Goal: Transaction & Acquisition: Subscribe to service/newsletter

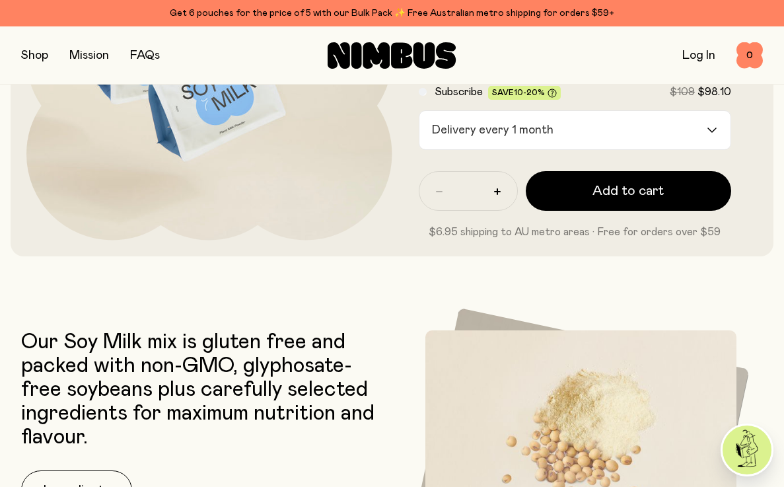
scroll to position [184, 0]
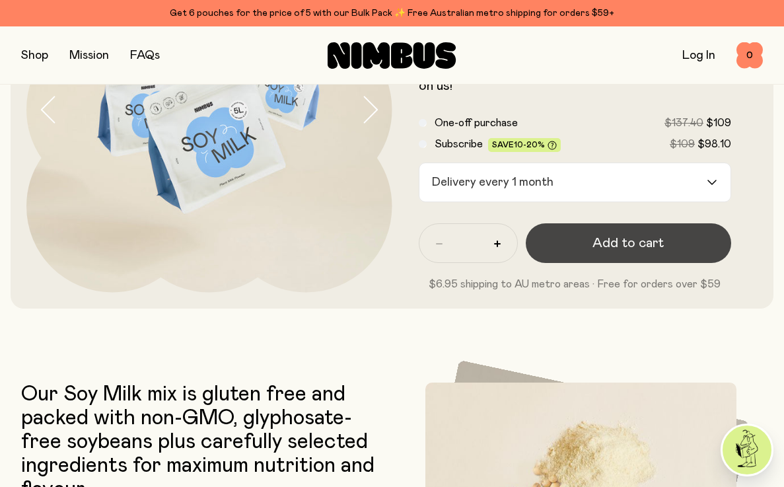
click at [650, 250] on span "Add to cart" at bounding box center [627, 243] width 71 height 18
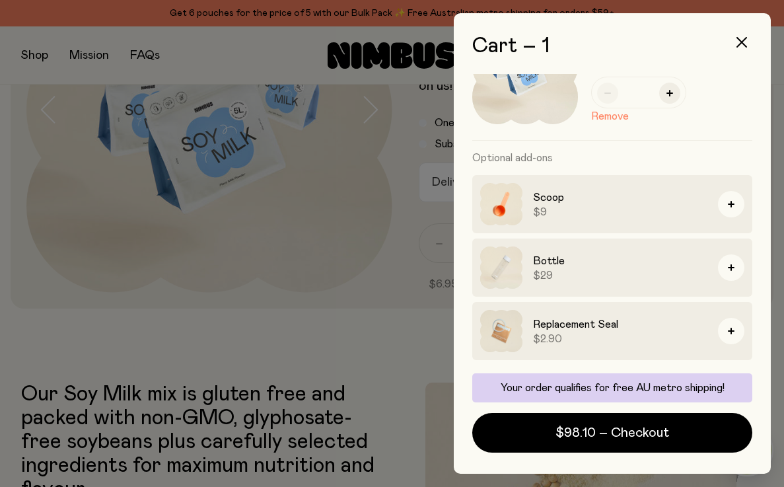
scroll to position [82, 0]
click at [254, 349] on div at bounding box center [392, 243] width 784 height 487
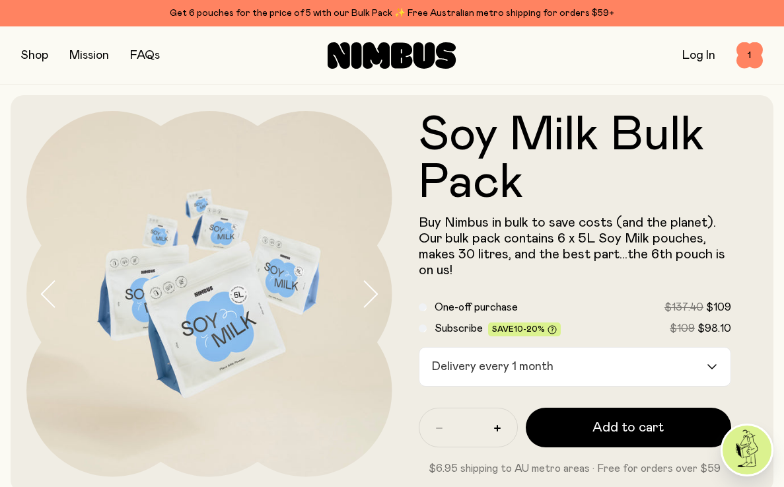
scroll to position [0, 0]
click at [35, 57] on button "button" at bounding box center [34, 55] width 27 height 18
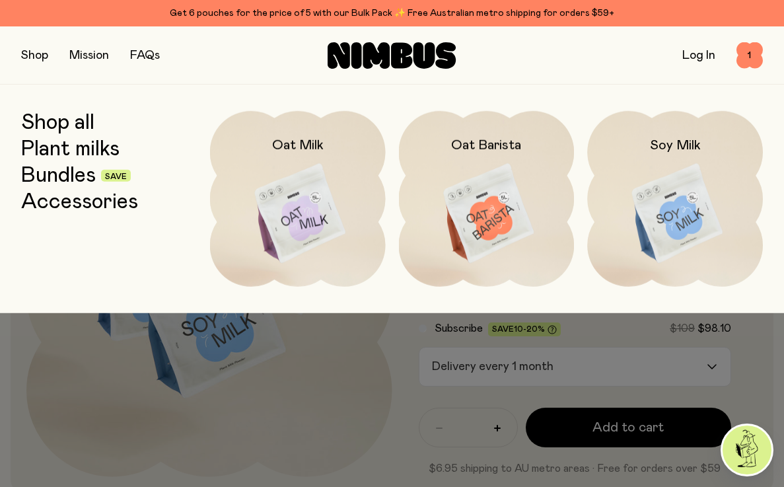
click at [86, 200] on link "Accessories" at bounding box center [79, 202] width 117 height 24
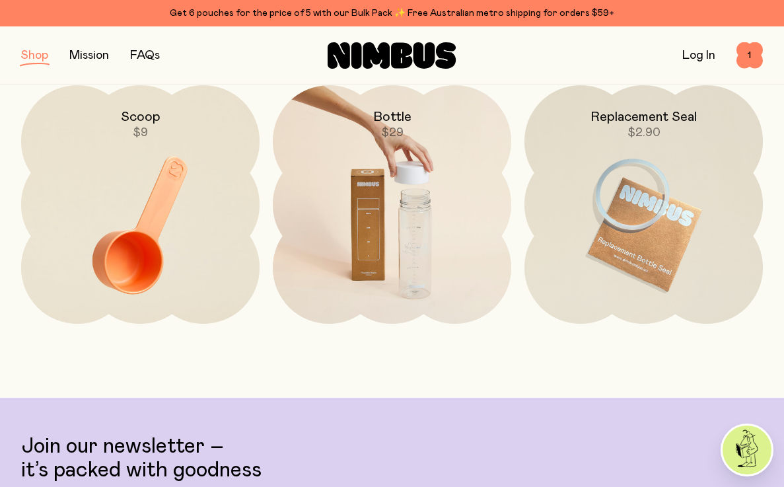
scroll to position [224, 0]
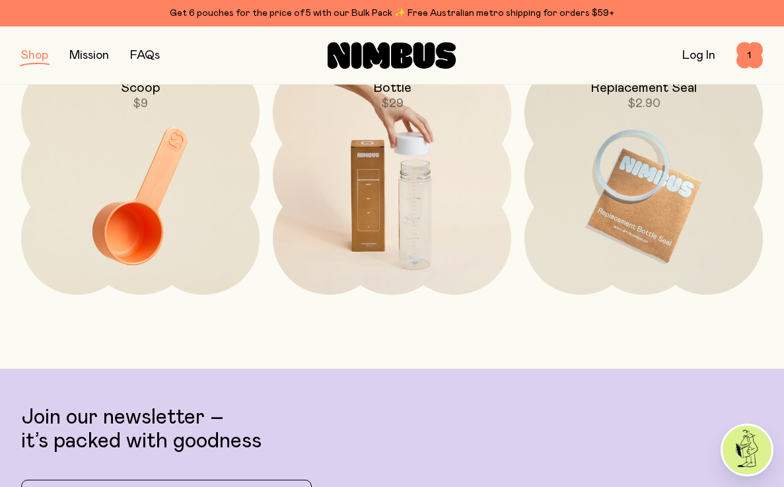
click at [380, 191] on img at bounding box center [392, 196] width 238 height 280
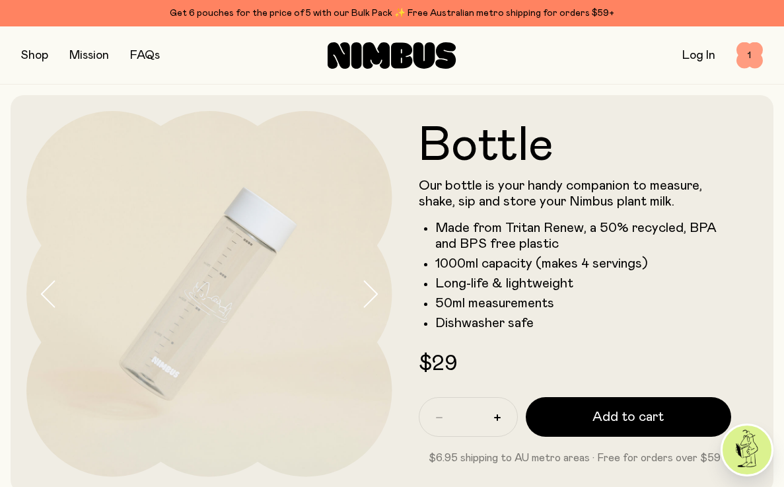
click at [747, 53] on span "1" at bounding box center [749, 55] width 26 height 26
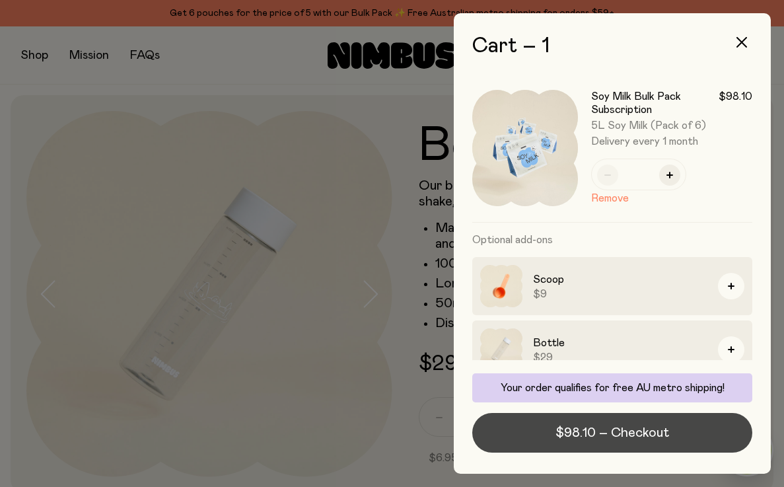
click at [703, 436] on button "$98.10 – Checkout" at bounding box center [612, 433] width 280 height 40
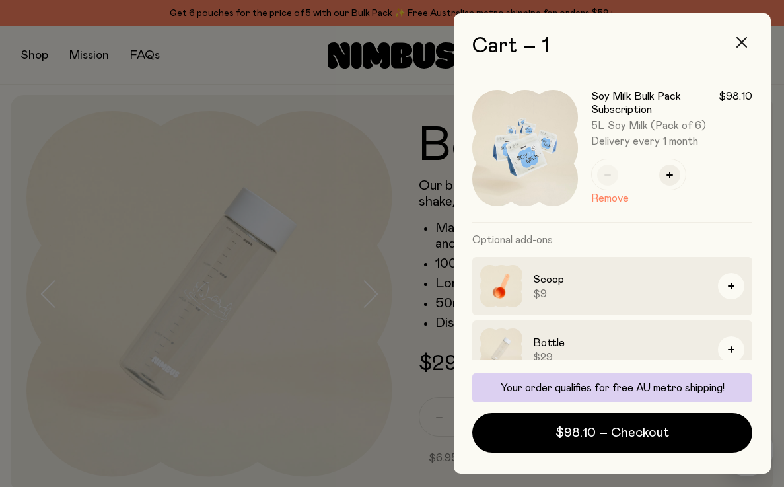
click at [738, 38] on icon "button" at bounding box center [741, 42] width 11 height 11
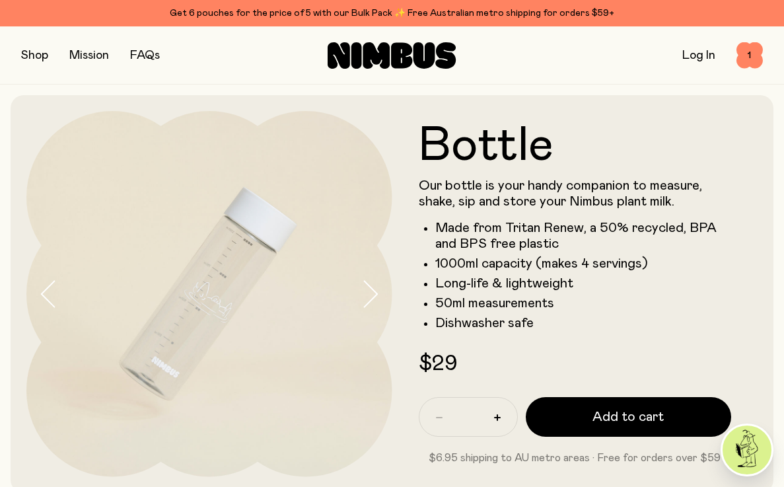
click at [153, 55] on link "FAQs" at bounding box center [145, 56] width 30 height 12
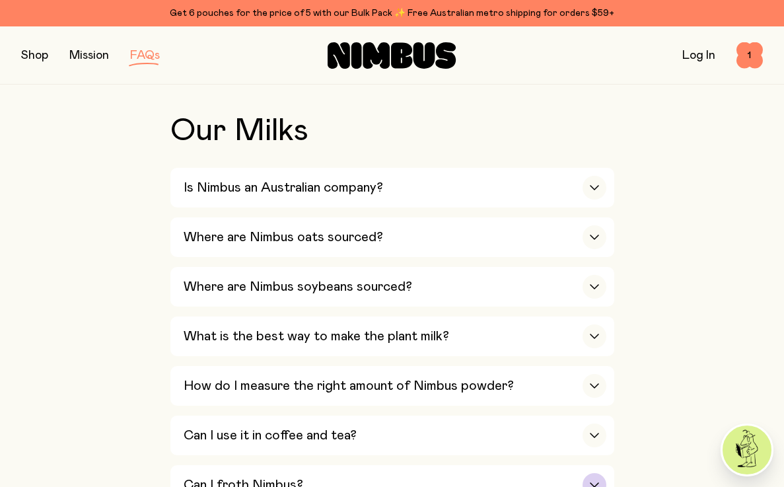
scroll to position [410, 0]
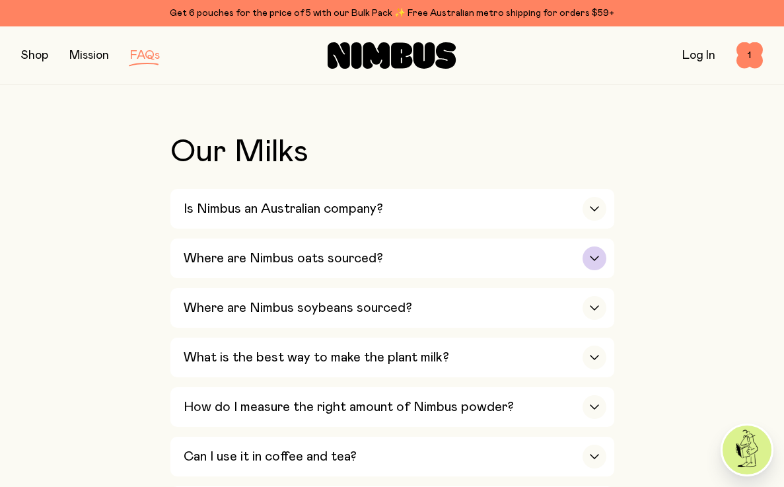
click at [592, 256] on div "button" at bounding box center [594, 258] width 24 height 24
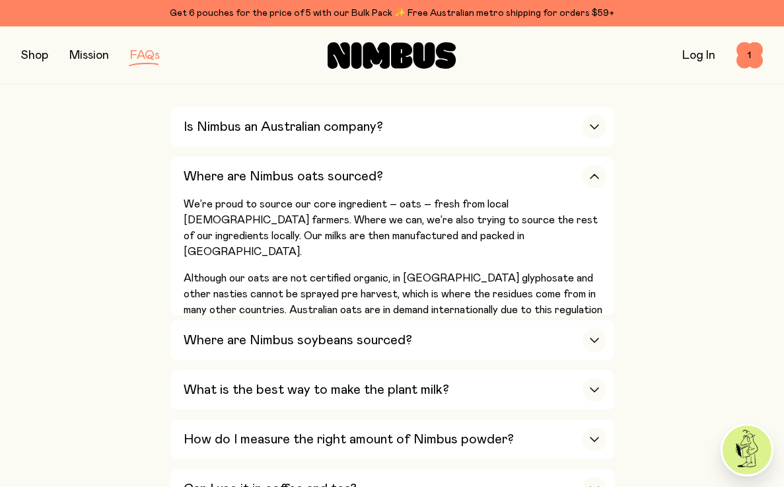
scroll to position [493, 0]
click at [492, 346] on div "Where are Nimbus soybeans sourced?" at bounding box center [395, 340] width 423 height 40
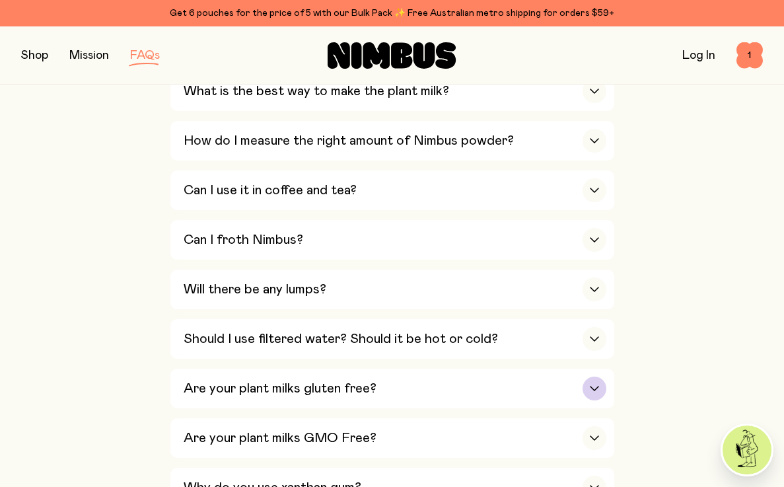
scroll to position [868, 0]
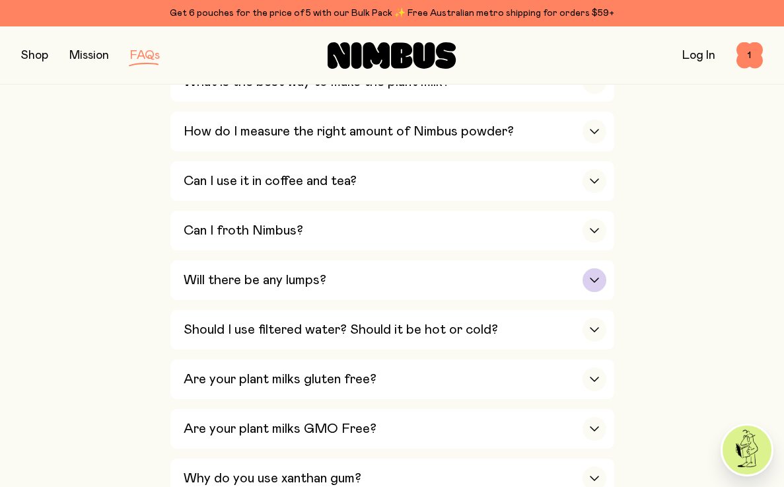
click at [549, 260] on div "Will there be any lumps?" at bounding box center [395, 280] width 423 height 40
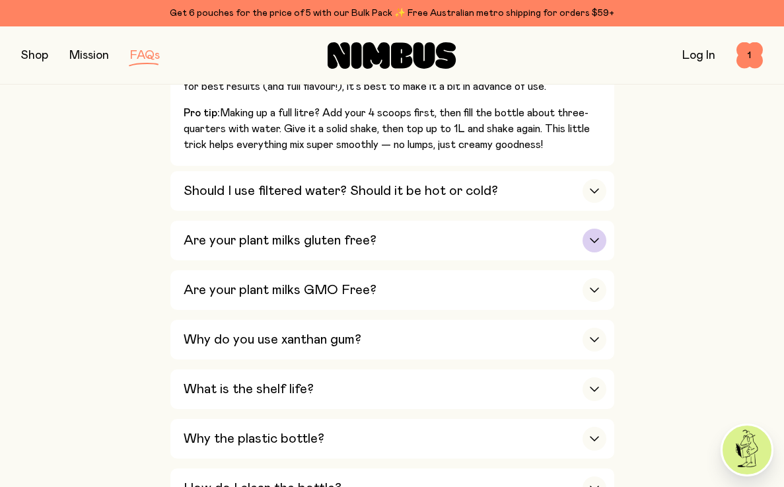
scroll to position [998, 0]
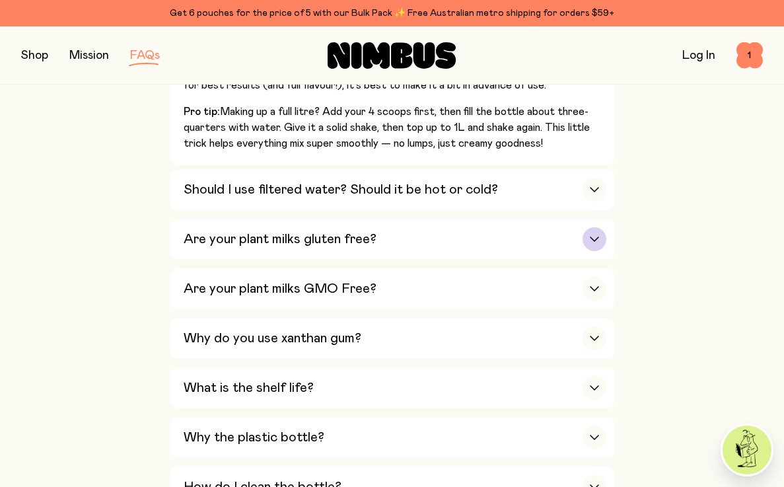
click at [569, 219] on div "Are your plant milks gluten free?" at bounding box center [395, 239] width 423 height 40
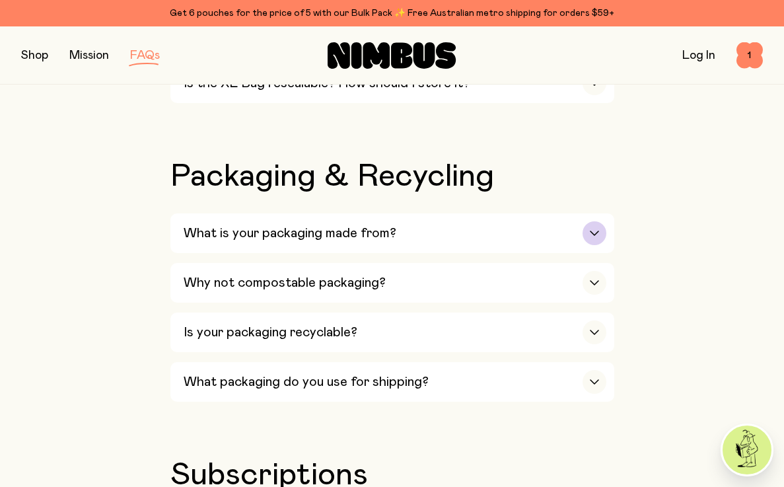
scroll to position [1463, 0]
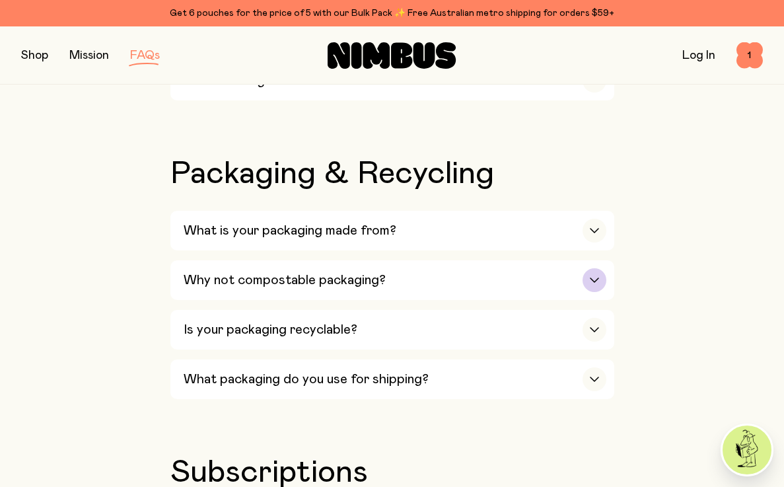
click at [569, 260] on div "Why not compostable packaging?" at bounding box center [395, 280] width 423 height 40
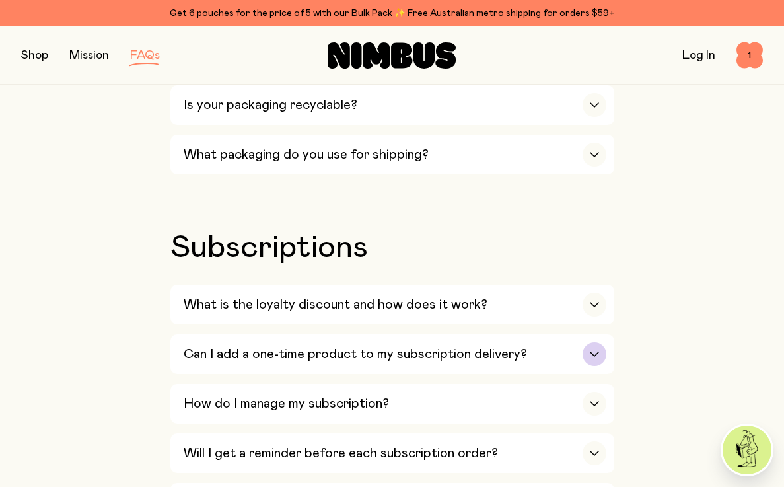
scroll to position [1824, 0]
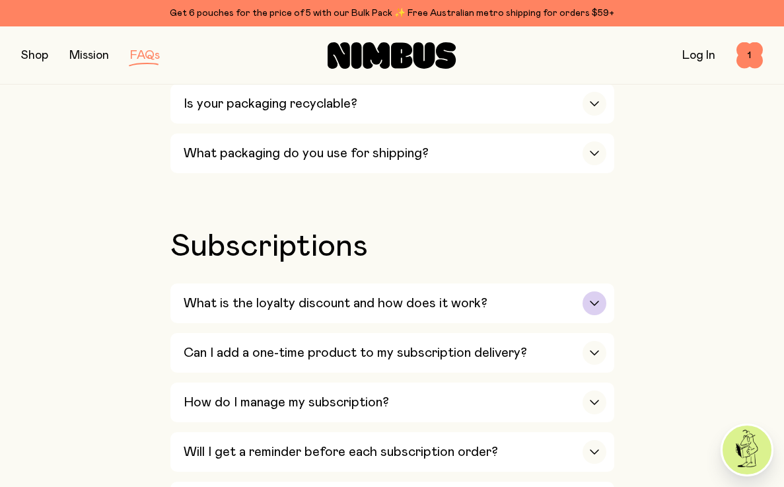
click at [589, 291] on div "button" at bounding box center [594, 303] width 24 height 24
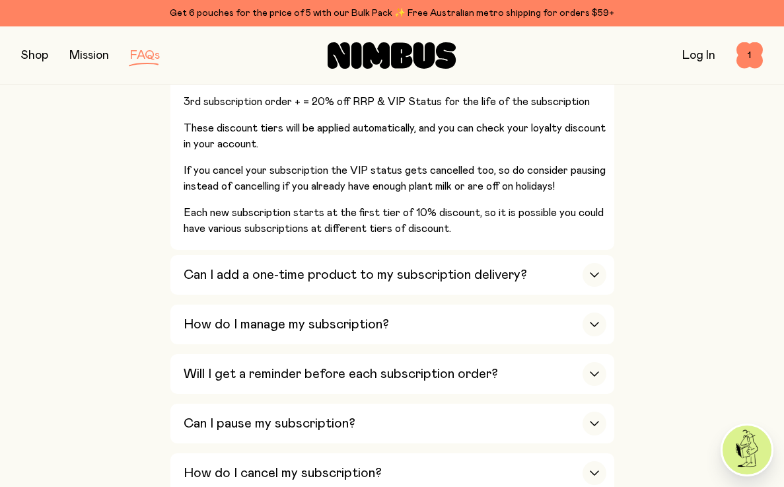
scroll to position [2150, 0]
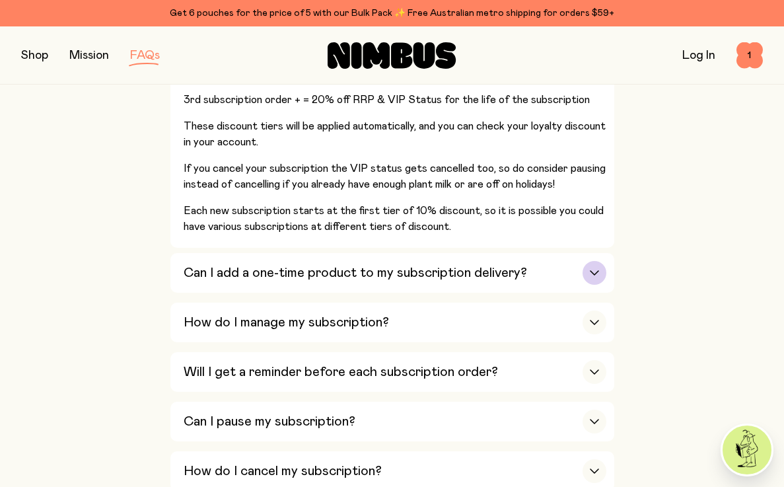
click at [582, 261] on div "button" at bounding box center [594, 273] width 24 height 24
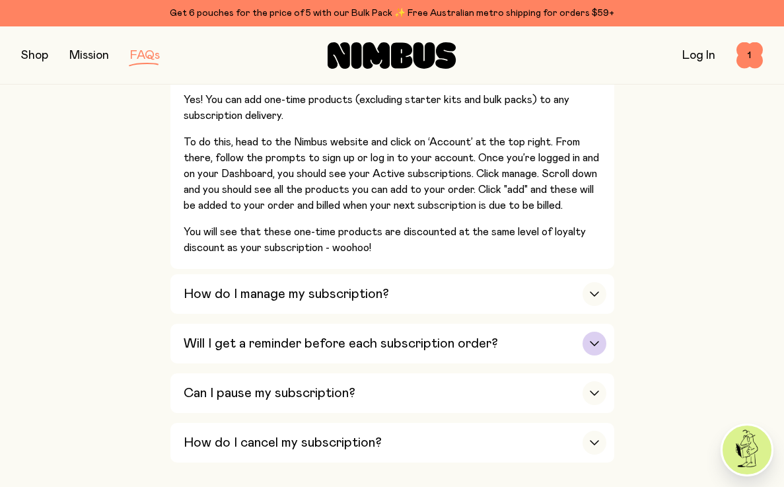
scroll to position [2107, 0]
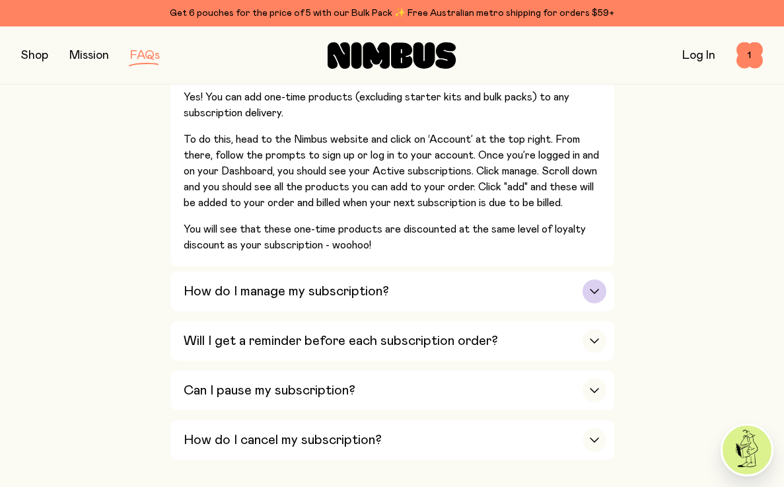
click at [505, 271] on div "How do I manage my subscription?" at bounding box center [395, 291] width 423 height 40
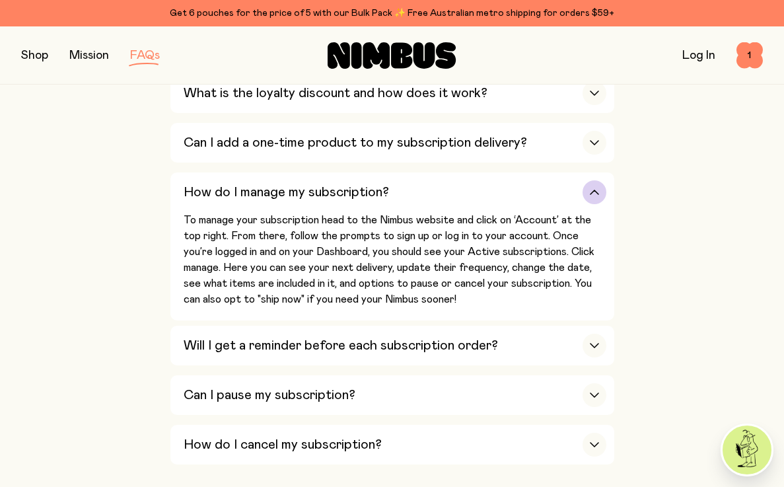
scroll to position [2042, 0]
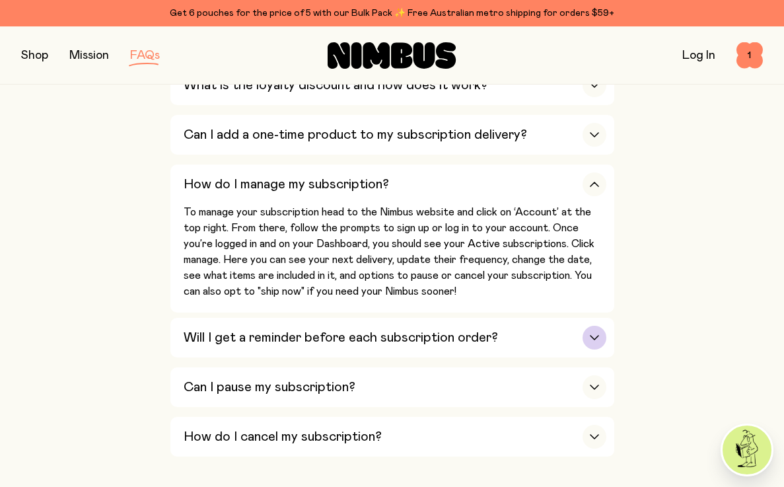
click at [501, 318] on div "Will I get a reminder before each subscription order?" at bounding box center [395, 338] width 423 height 40
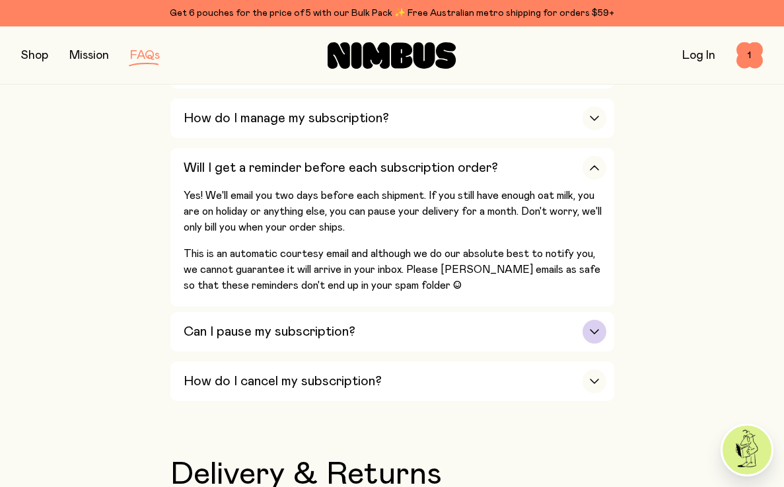
scroll to position [2108, 0]
click at [501, 312] on div "Can I pause my subscription?" at bounding box center [395, 332] width 423 height 40
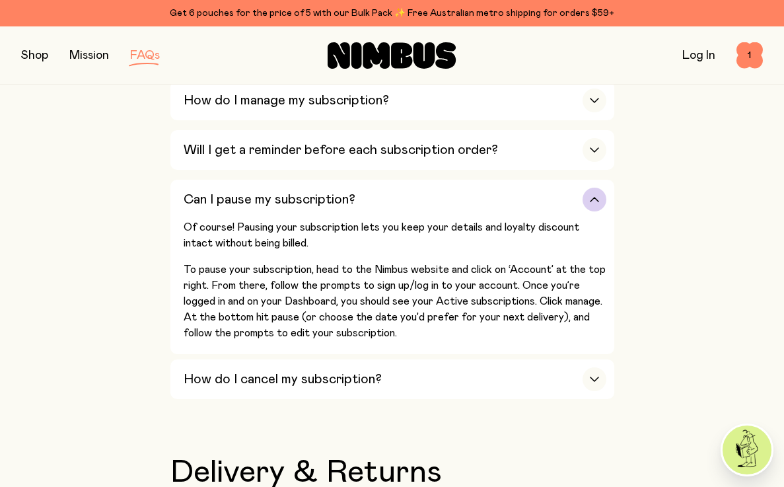
scroll to position [2127, 0]
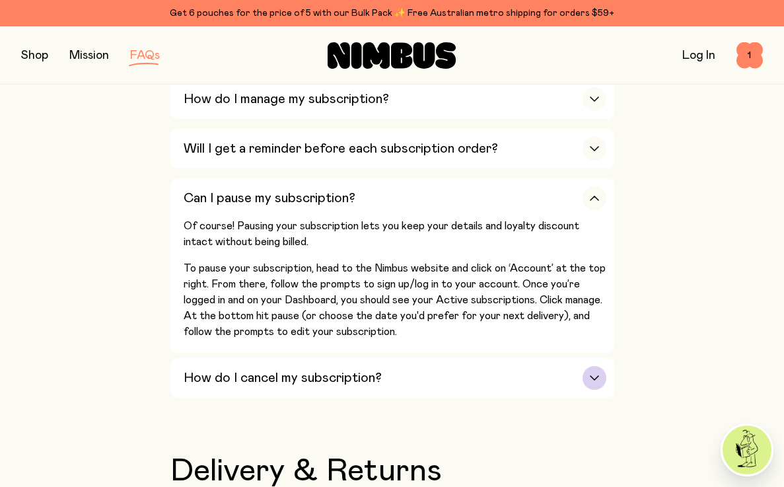
click at [486, 358] on div "How do I cancel my subscription?" at bounding box center [395, 378] width 423 height 40
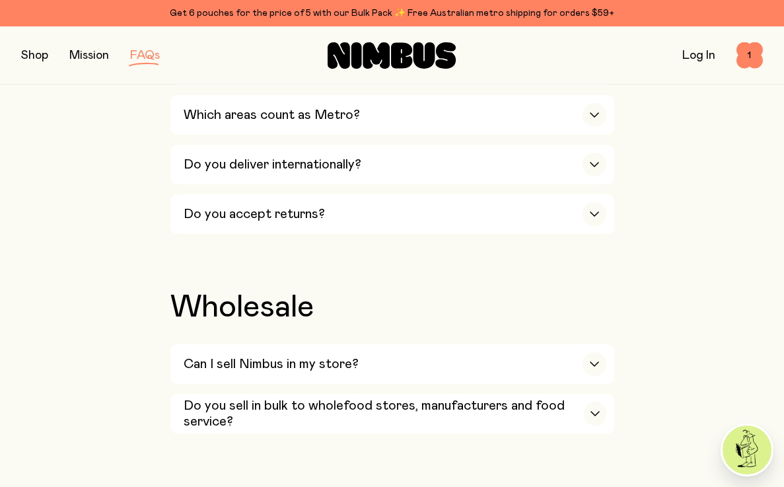
scroll to position [2748, 0]
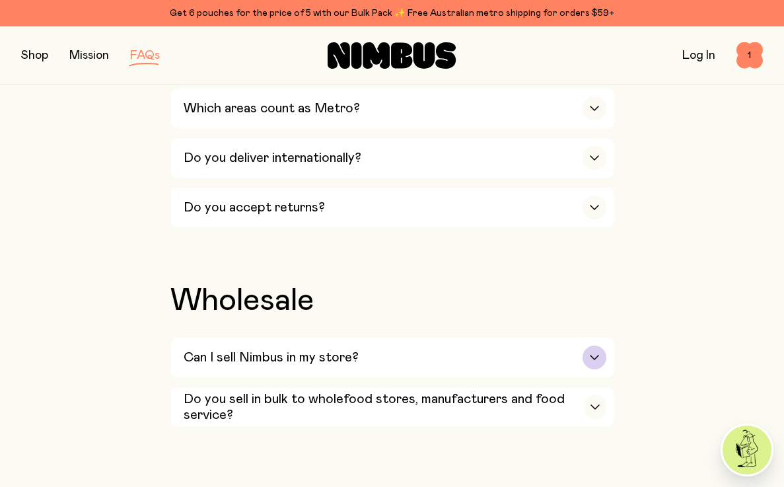
click at [487, 337] on div "Can I sell Nimbus in my store?" at bounding box center [395, 357] width 423 height 40
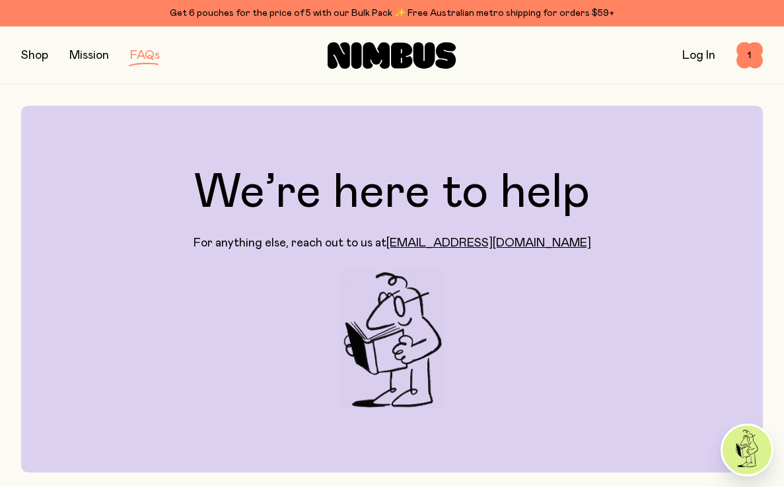
scroll to position [0, 0]
click at [696, 57] on link "Log In" at bounding box center [698, 56] width 33 height 12
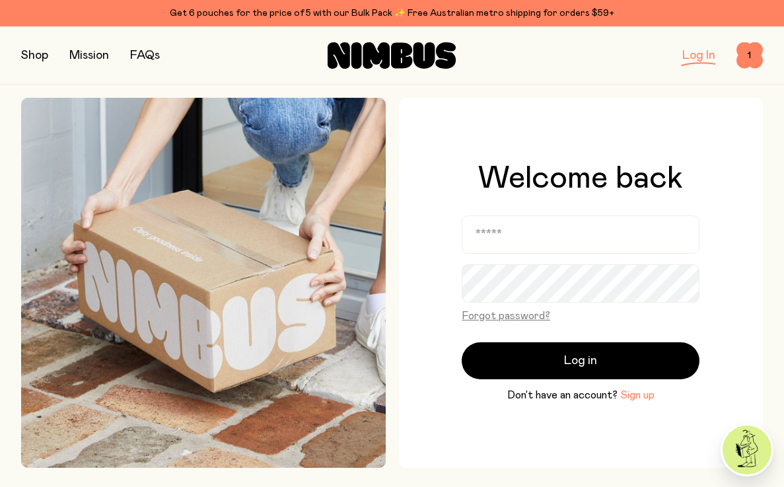
click at [636, 398] on button "Sign up" at bounding box center [637, 395] width 34 height 16
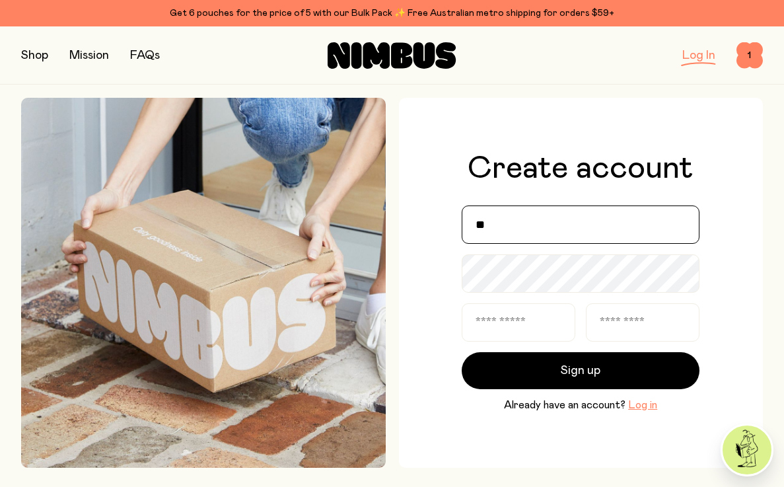
type input "*"
type input "**********"
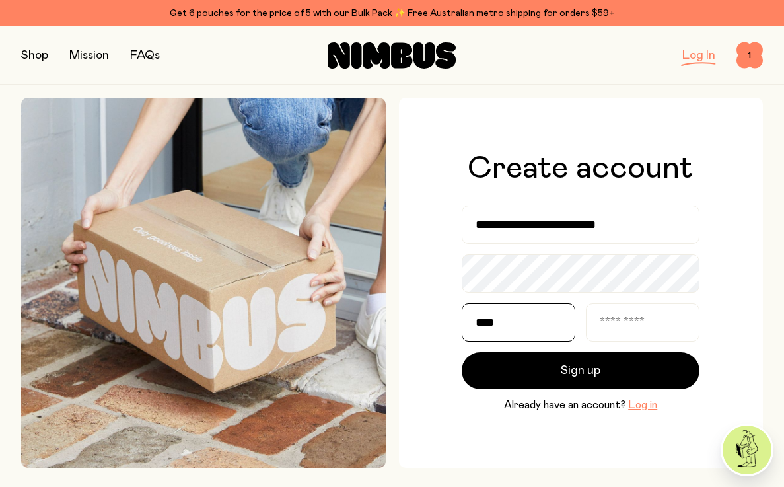
type input "****"
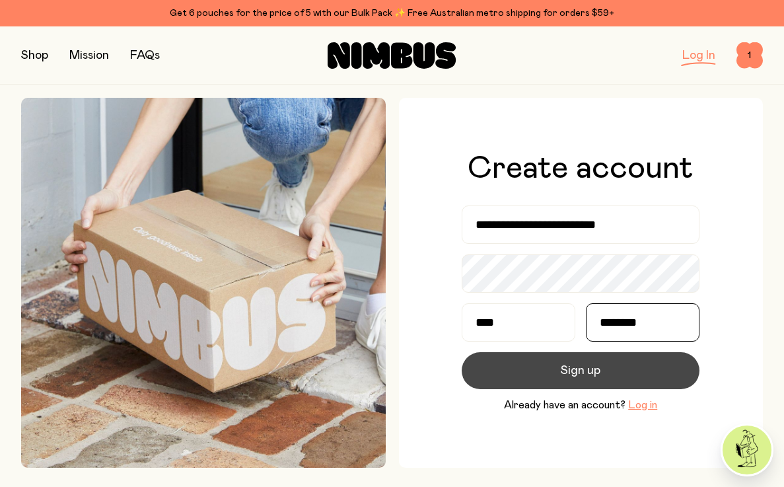
type input "********"
click at [551, 378] on button "Sign up" at bounding box center [581, 370] width 238 height 37
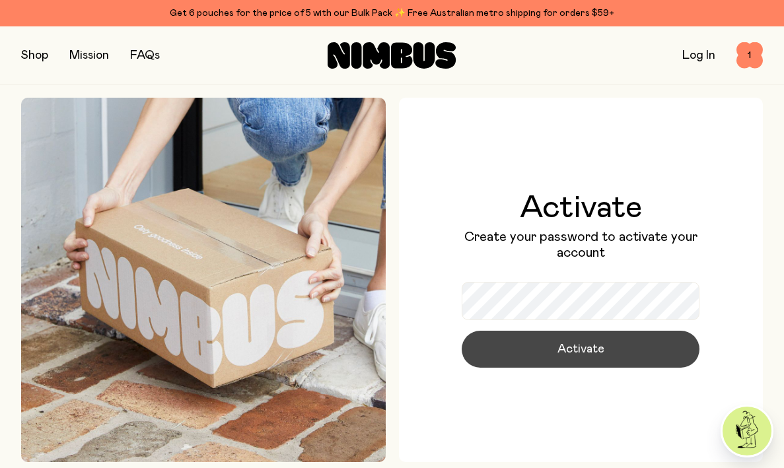
click at [549, 348] on button "Activate" at bounding box center [581, 349] width 238 height 37
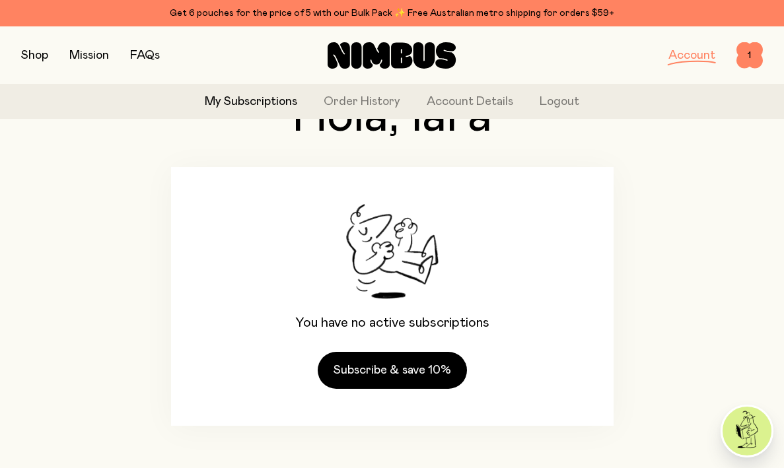
scroll to position [79, 0]
click at [753, 62] on span "1" at bounding box center [749, 55] width 26 height 26
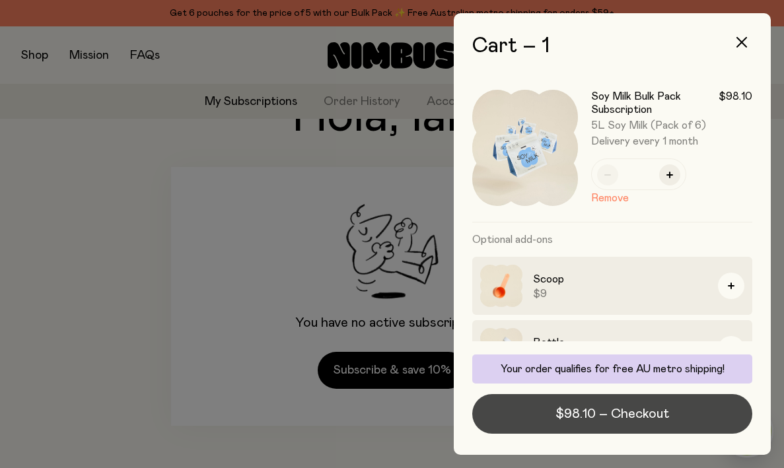
click at [629, 424] on button "$98.10 – Checkout" at bounding box center [612, 414] width 280 height 40
